Goal: Task Accomplishment & Management: Use online tool/utility

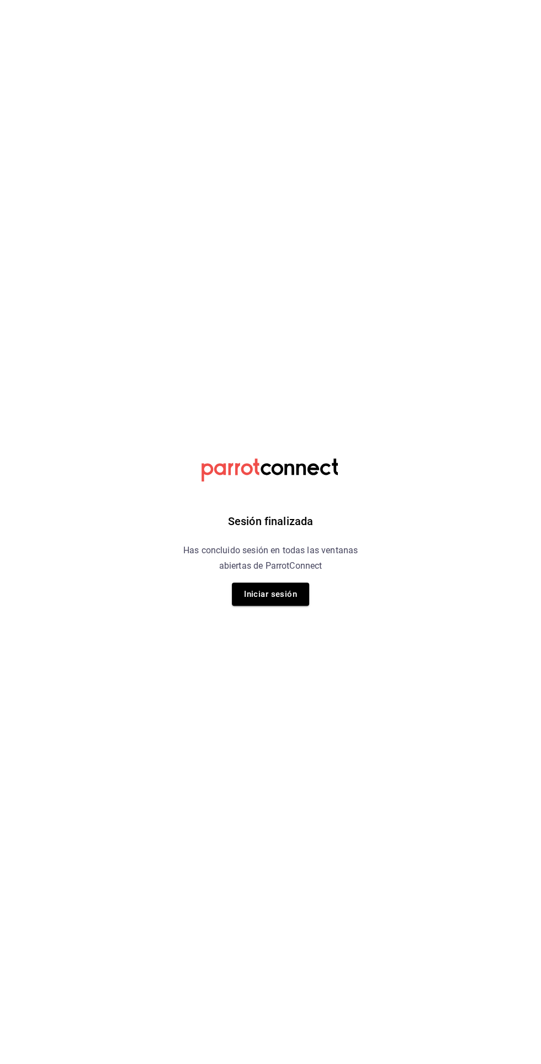
click at [294, 589] on button "Iniciar sesión" at bounding box center [270, 594] width 77 height 23
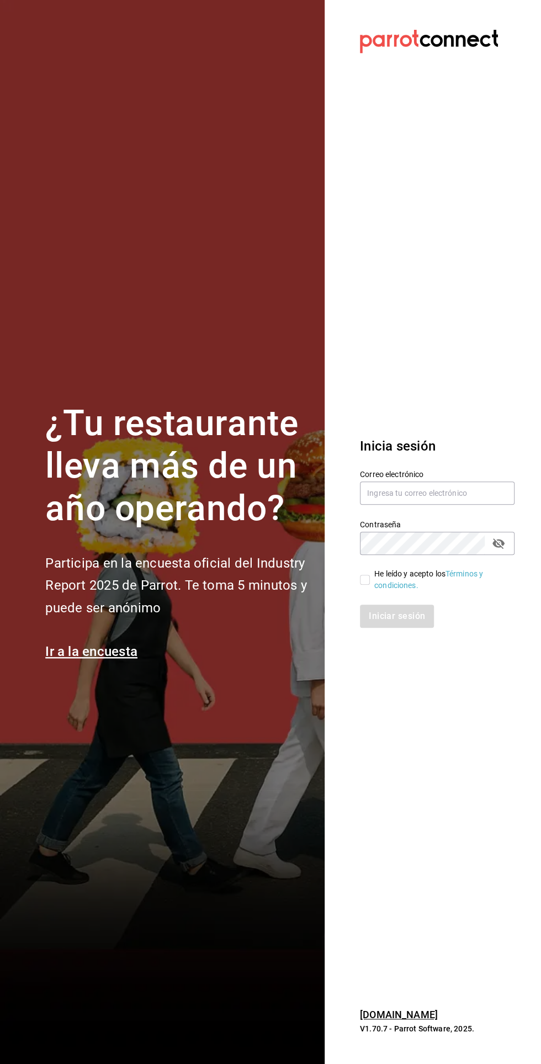
click at [431, 528] on label "Contraseña" at bounding box center [437, 525] width 155 height 8
type input "[EMAIL_ADDRESS][DOMAIN_NAME]"
click at [367, 585] on input "He leído y acepto los Términos y condiciones." at bounding box center [365, 580] width 10 height 10
checkbox input "true"
click at [417, 628] on button "Iniciar sesión" at bounding box center [397, 616] width 75 height 23
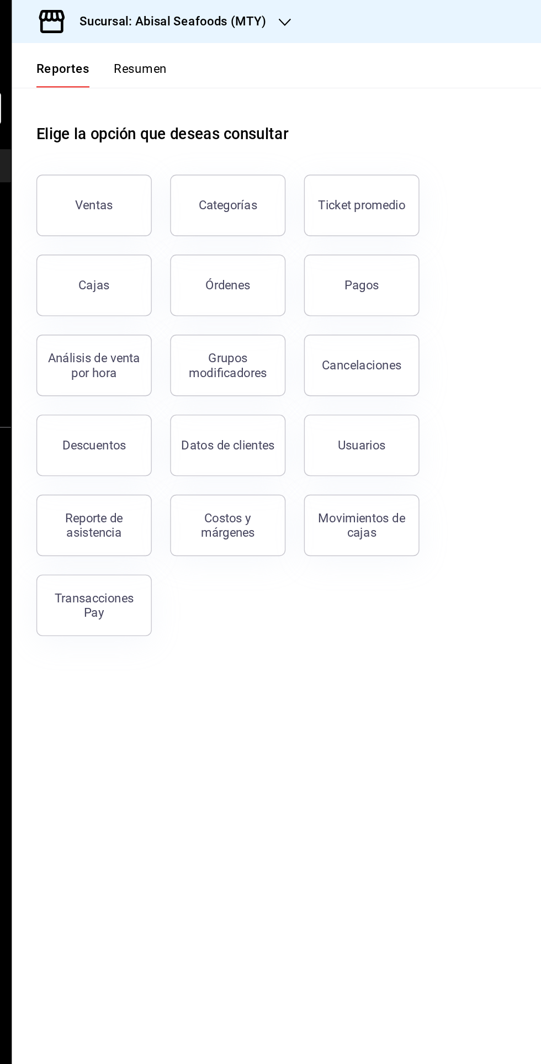
click at [308, 14] on h3 "Sucursal: Abisal Seafoods (MTY)" at bounding box center [254, 15] width 143 height 13
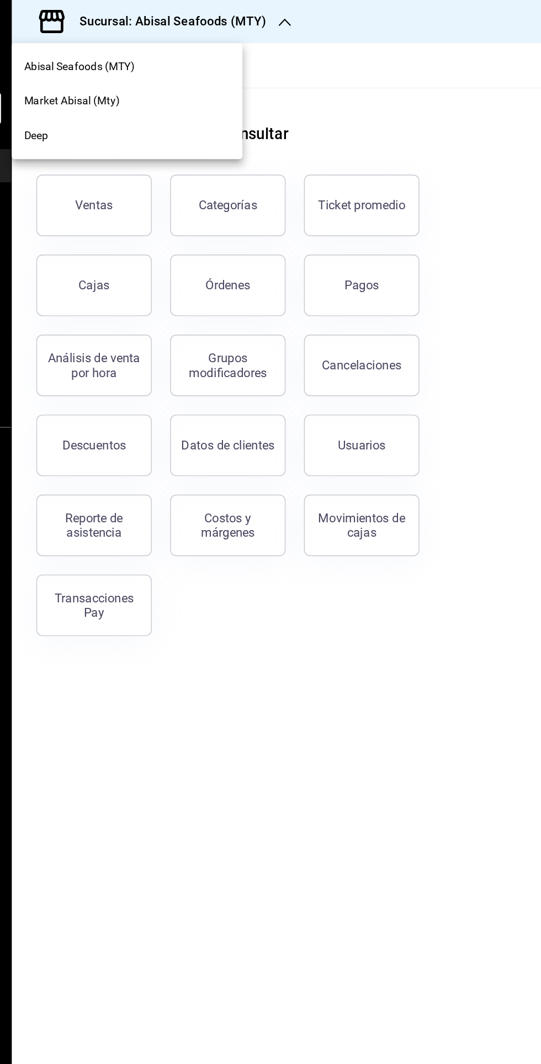
click at [226, 75] on div "Market Abisal (Mty)" at bounding box center [226, 73] width 148 height 12
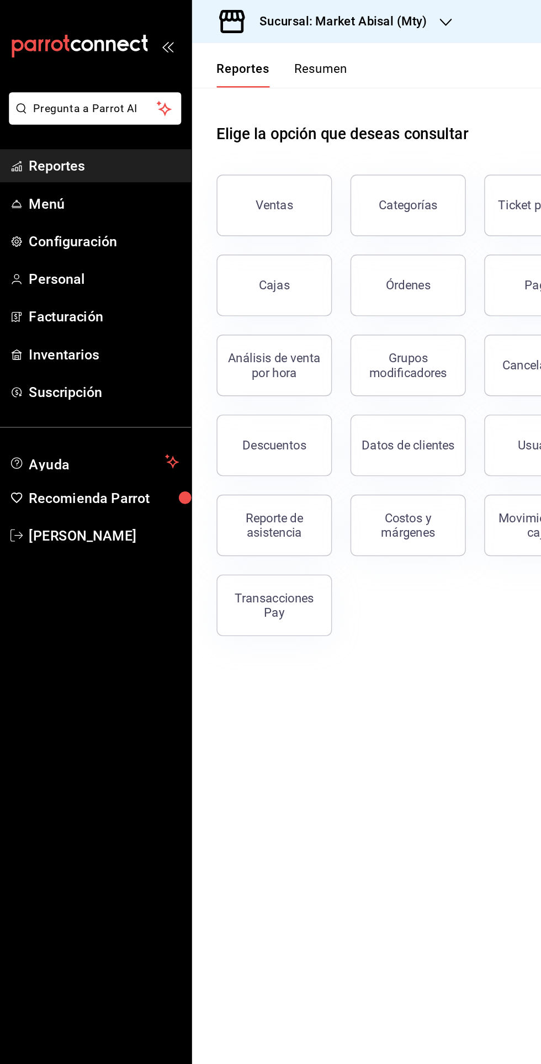
click at [309, 4] on div "Sucursal: Market Abisal (Mty)" at bounding box center [243, 15] width 182 height 31
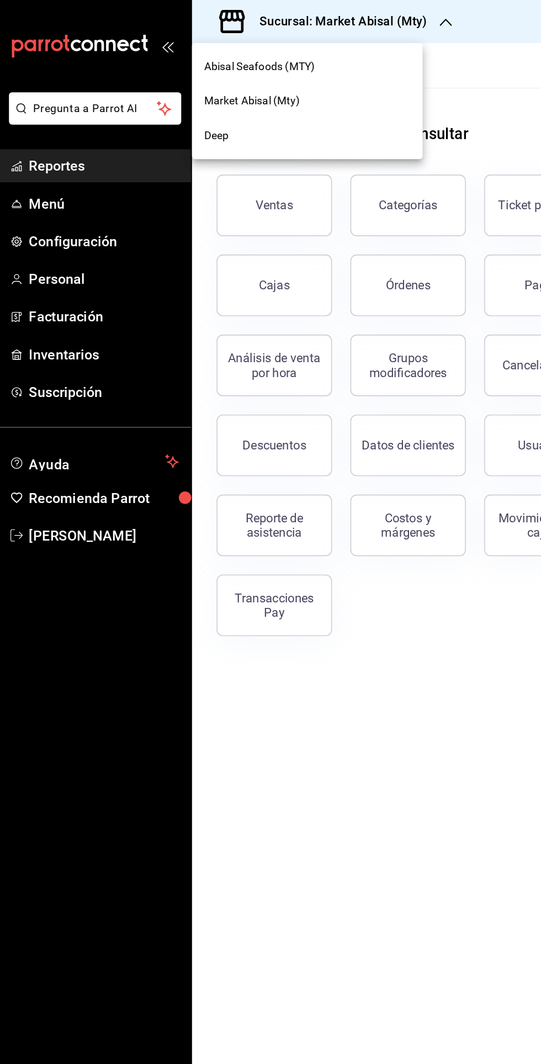
click at [247, 49] on div "Abisal Seafoods (MTY)" at bounding box center [226, 48] width 148 height 12
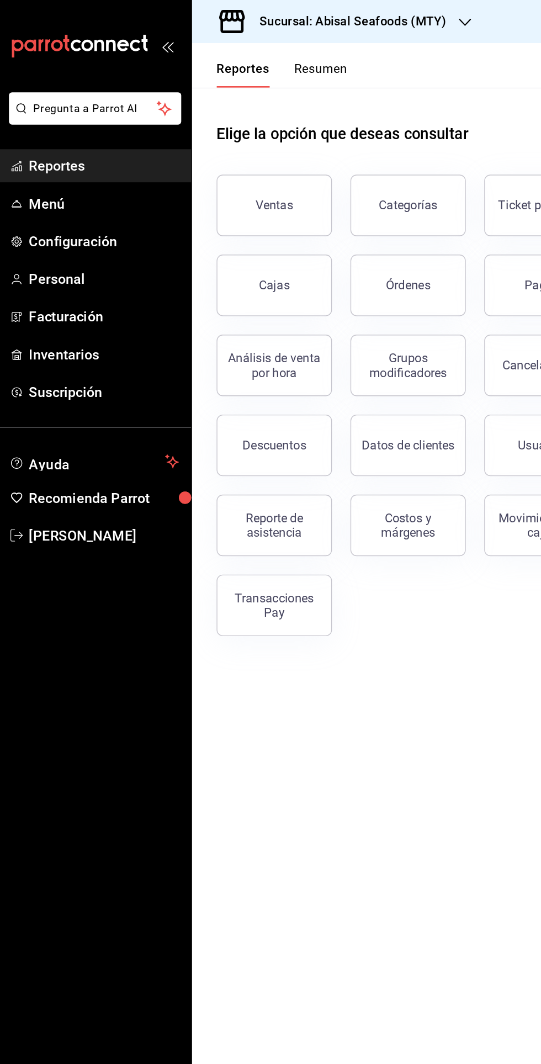
click at [216, 376] on div "Reporte de asistencia" at bounding box center [202, 377] width 68 height 21
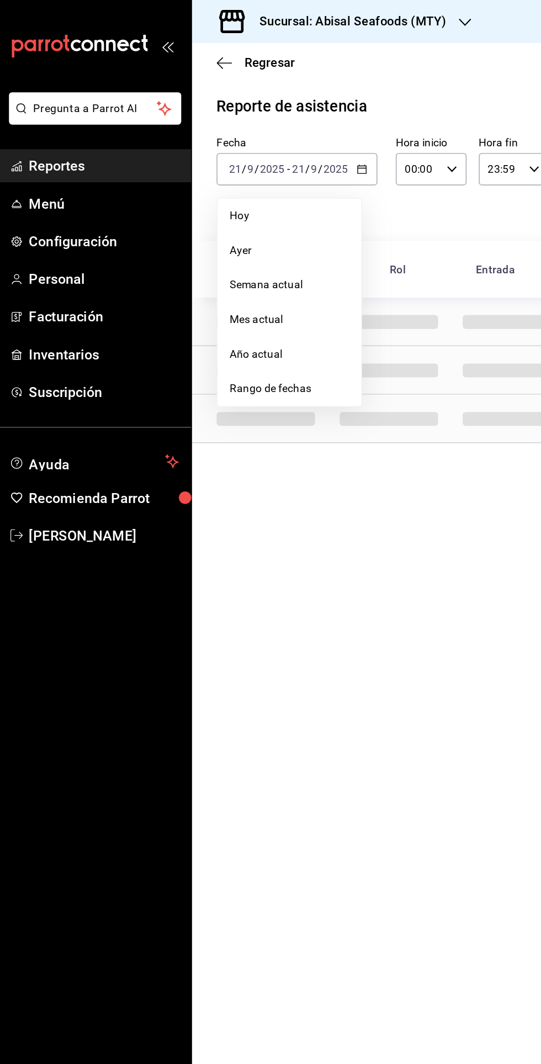
click at [227, 280] on span "Rango de fechas" at bounding box center [214, 279] width 86 height 12
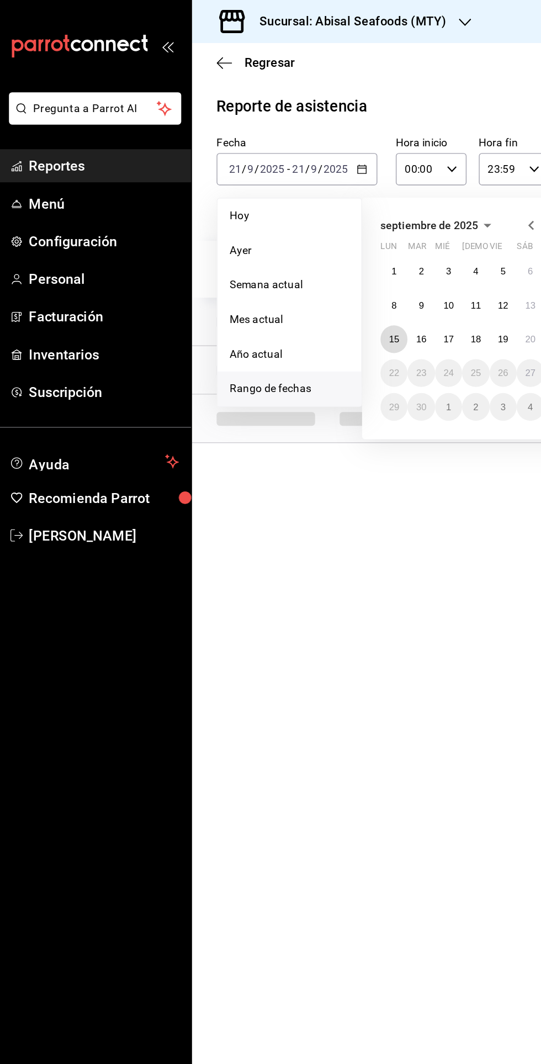
click at [291, 245] on abbr "15" at bounding box center [288, 244] width 7 height 8
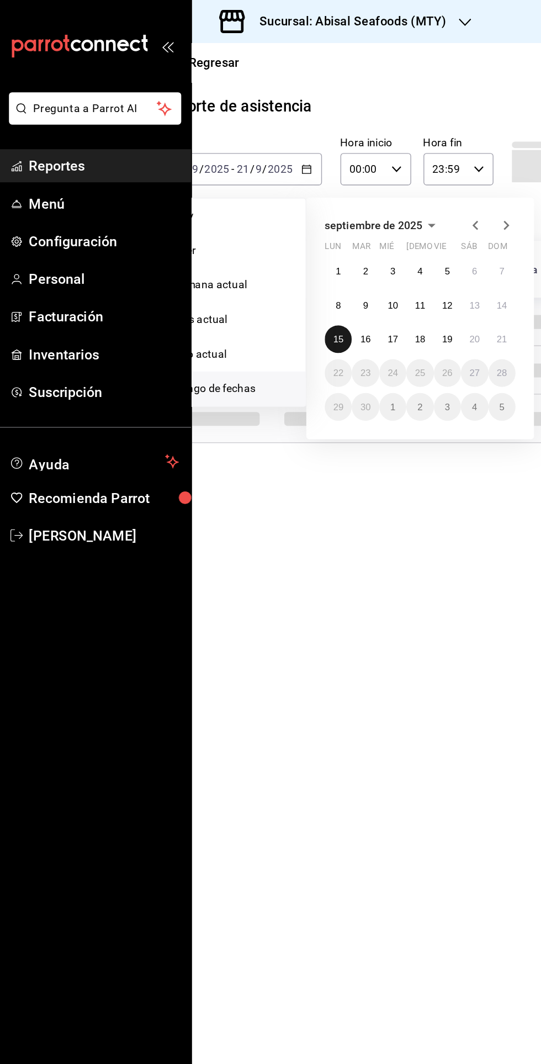
scroll to position [0, 53]
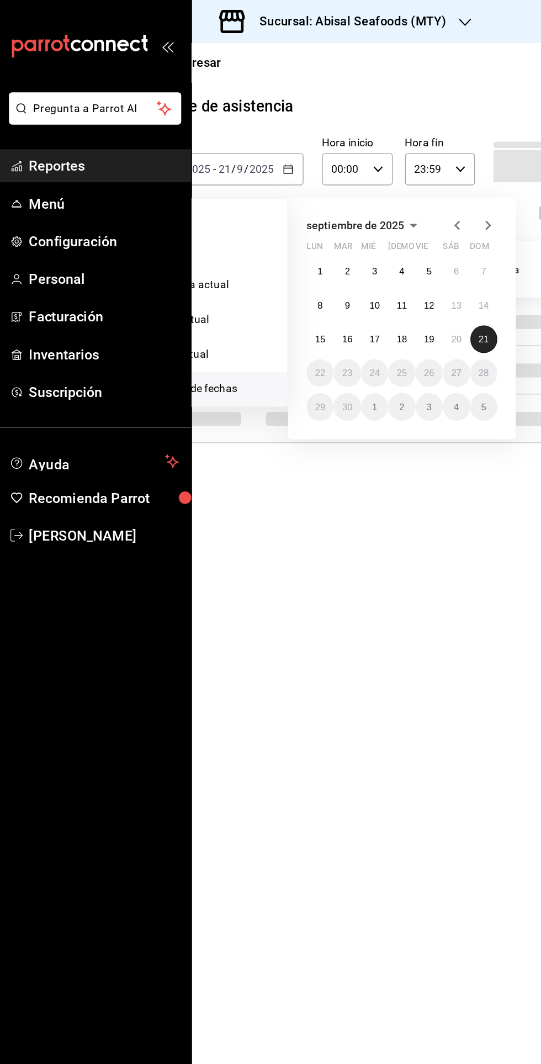
click at [358, 242] on button "21" at bounding box center [352, 244] width 19 height 20
click at [236, 243] on abbr "15" at bounding box center [235, 244] width 7 height 8
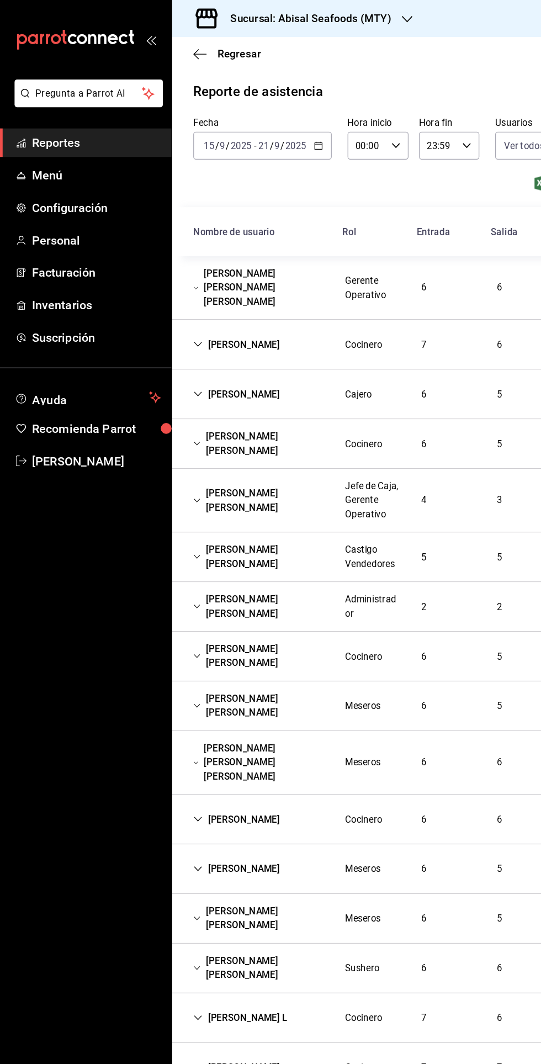
click at [172, 277] on div "Teodoro Zaragoza" at bounding box center [197, 287] width 90 height 20
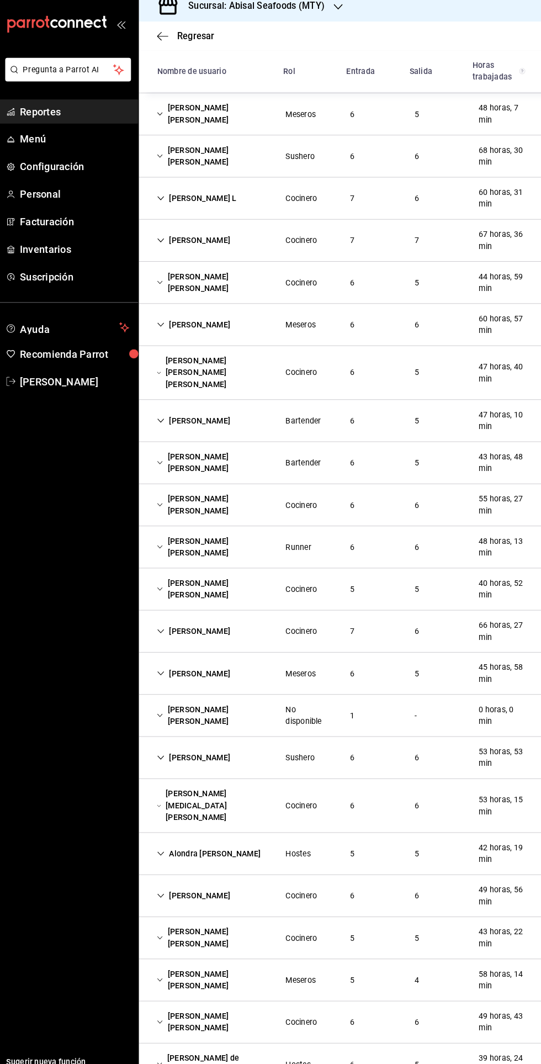
scroll to position [1198, 0]
